Goal: Task Accomplishment & Management: Manage account settings

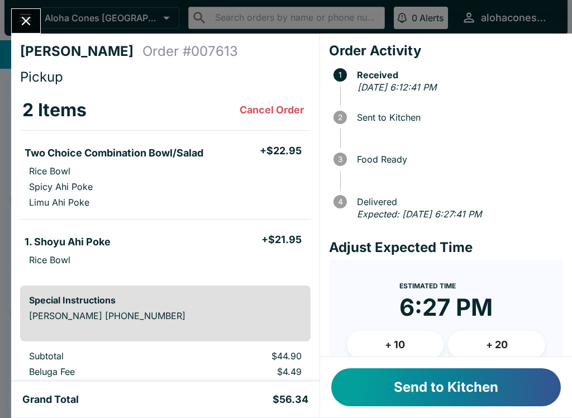
click at [473, 391] on button "Send to Kitchen" at bounding box center [445, 387] width 229 height 38
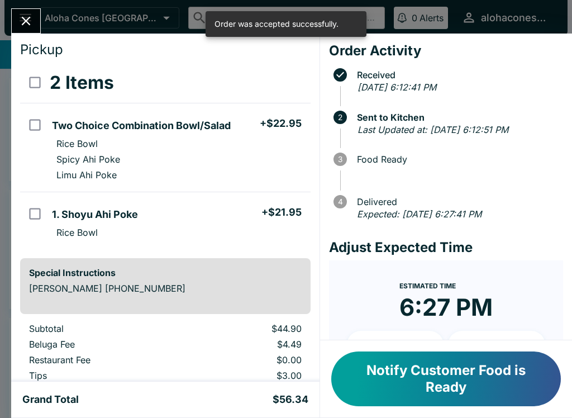
scroll to position [29, 0]
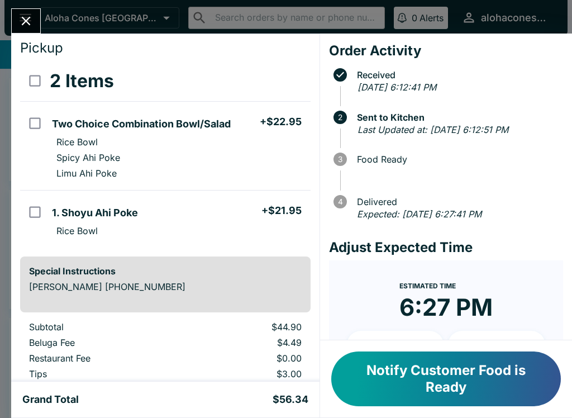
click at [23, 27] on icon "Close" at bounding box center [25, 20] width 15 height 15
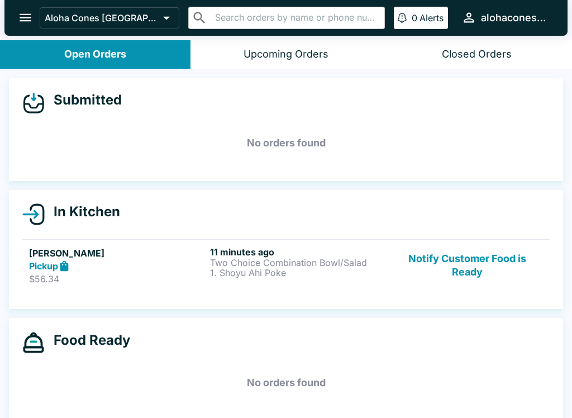
click at [467, 260] on button "Notify Customer Food is Ready" at bounding box center [466, 265] width 151 height 39
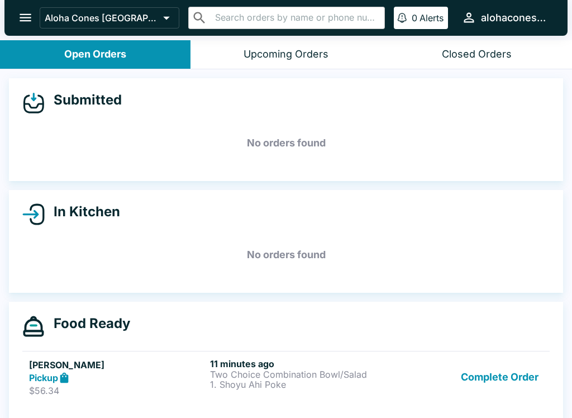
click at [503, 383] on button "Complete Order" at bounding box center [499, 377] width 87 height 39
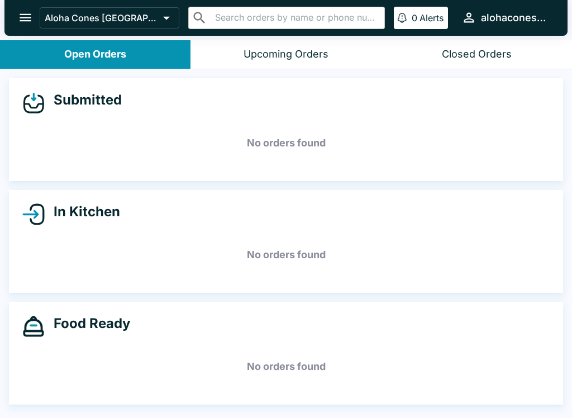
click at [483, 44] on button "Closed Orders" at bounding box center [476, 54] width 190 height 28
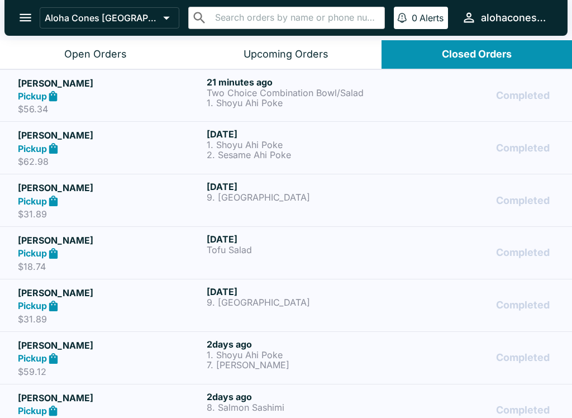
click at [294, 88] on p "Two Choice Combination Bowl/Salad" at bounding box center [299, 93] width 184 height 10
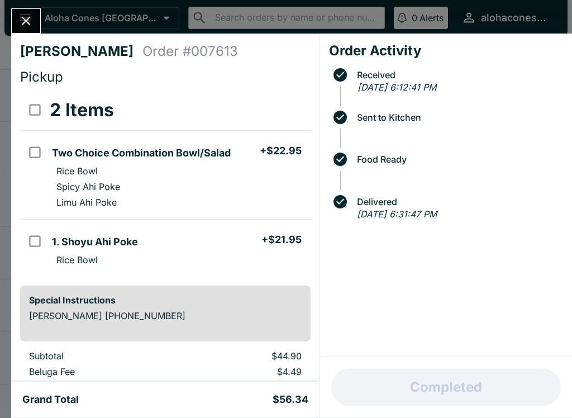
click at [31, 13] on icon "Close" at bounding box center [25, 20] width 15 height 15
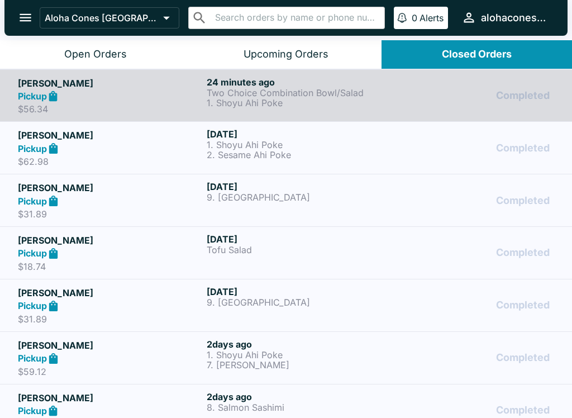
click at [30, 20] on icon "open drawer" at bounding box center [25, 17] width 15 height 15
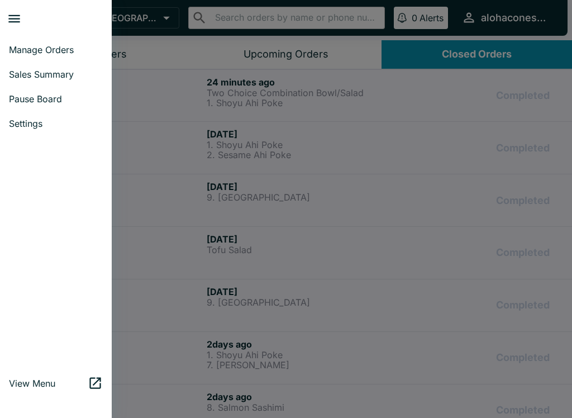
click at [56, 102] on span "Pause Board" at bounding box center [56, 98] width 94 height 11
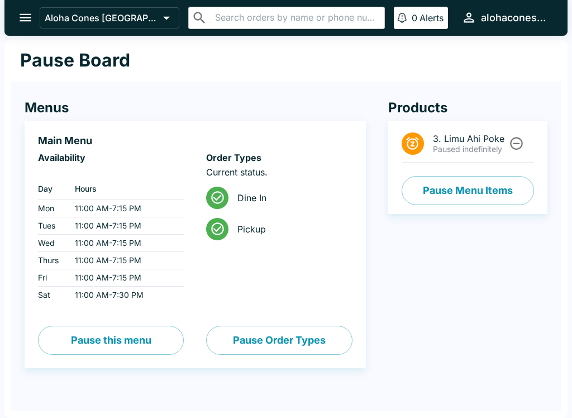
click at [289, 340] on button "Pause Order Types" at bounding box center [279, 340] width 146 height 29
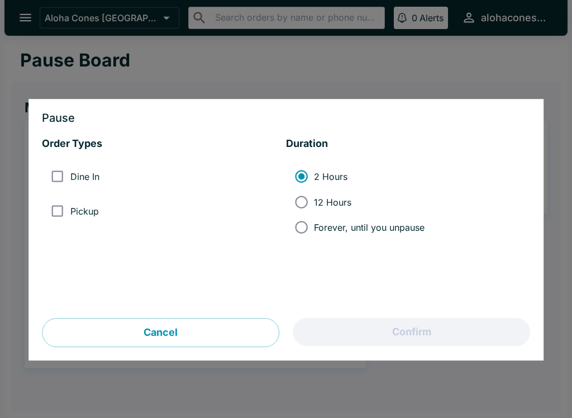
click at [298, 223] on input "Forever, until you unpause" at bounding box center [301, 226] width 25 height 25
radio input "true"
click at [305, 203] on input "12 Hours" at bounding box center [301, 201] width 25 height 25
radio input "true"
click at [58, 178] on input "Dine In" at bounding box center [57, 176] width 25 height 25
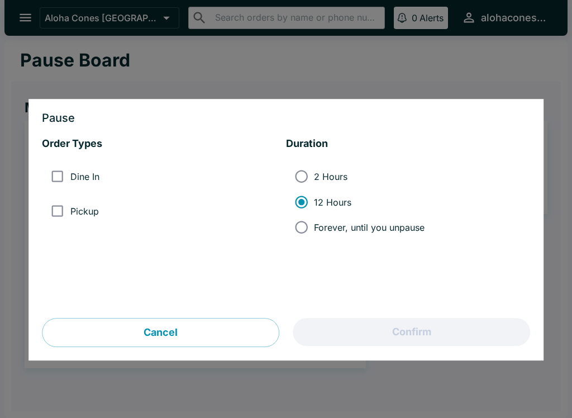
checkbox input "true"
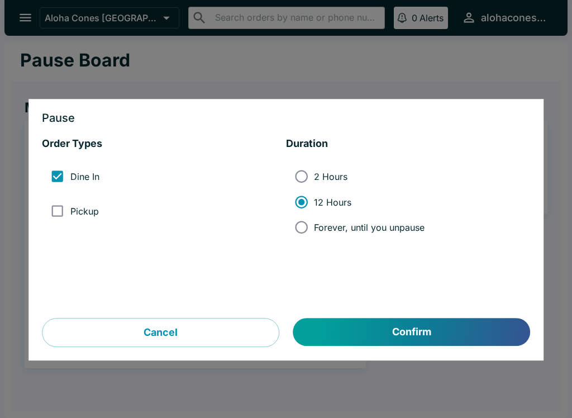
click at [58, 210] on input "Pickup" at bounding box center [57, 210] width 25 height 25
checkbox input "true"
click at [422, 336] on button "Confirm" at bounding box center [411, 332] width 237 height 28
